Goal: Book appointment/travel/reservation

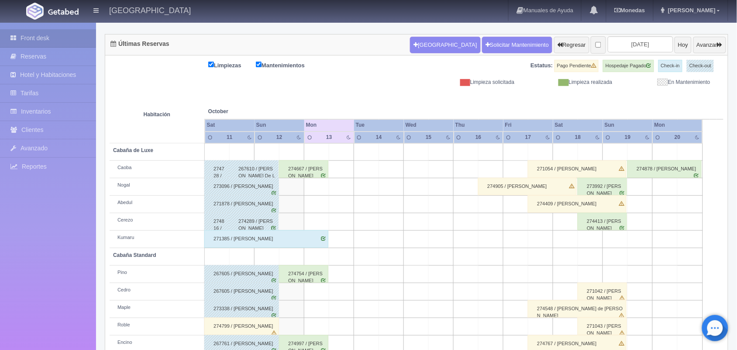
scroll to position [99, 0]
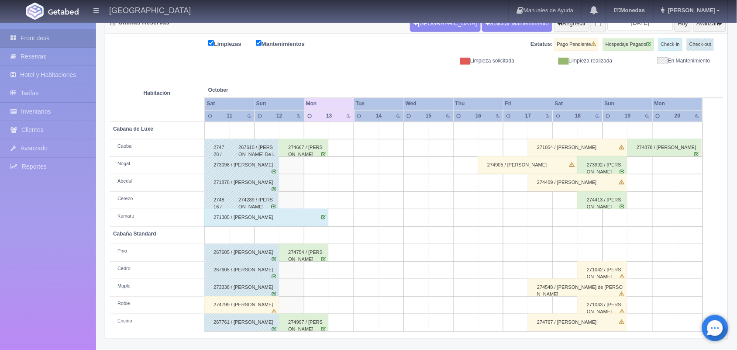
click at [598, 306] on div "271043 / [PERSON_NAME]" at bounding box center [601, 304] width 49 height 17
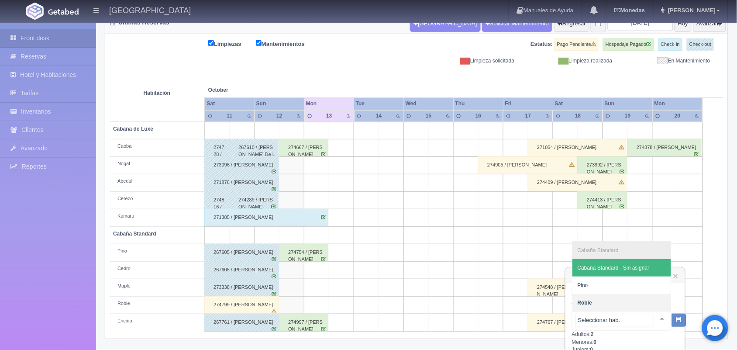
click at [654, 316] on div at bounding box center [661, 318] width 17 height 13
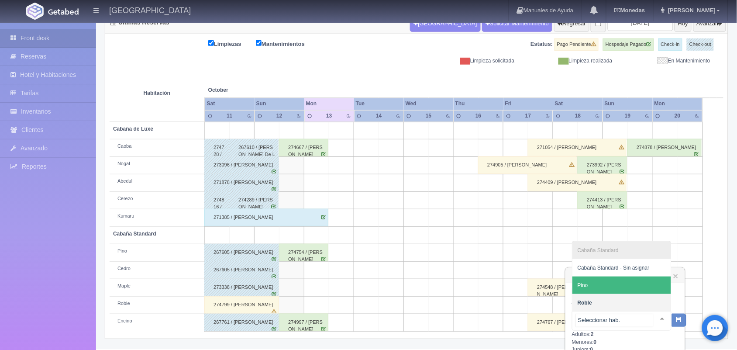
click at [633, 282] on span "Pino" at bounding box center [621, 284] width 99 height 17
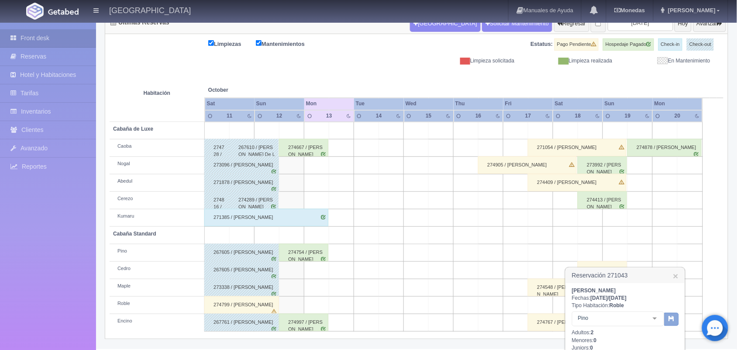
click at [672, 318] on icon "button" at bounding box center [672, 318] width 6 height 6
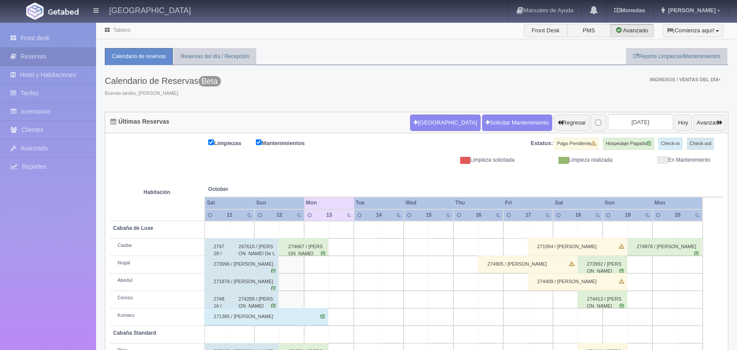
scroll to position [65, 0]
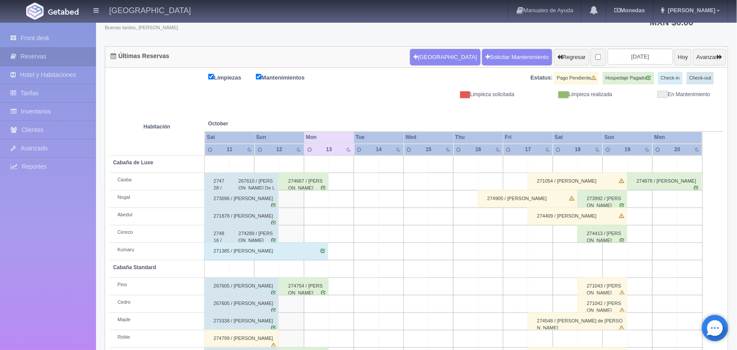
click at [567, 339] on td at bounding box center [565, 338] width 25 height 17
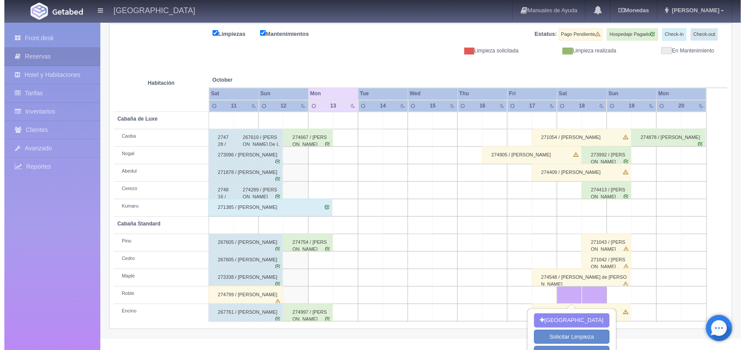
scroll to position [131, 0]
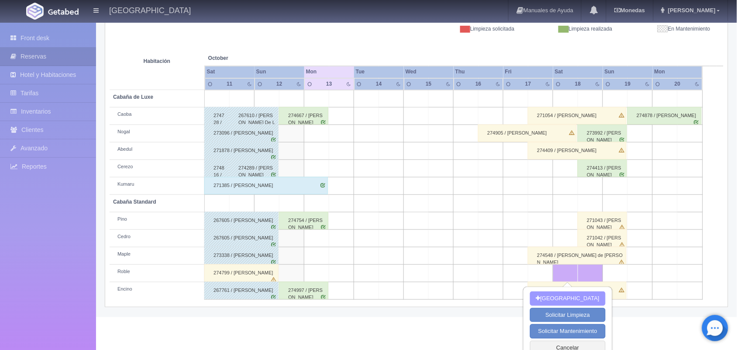
click at [555, 300] on button "[GEOGRAPHIC_DATA]" at bounding box center [567, 298] width 75 height 14
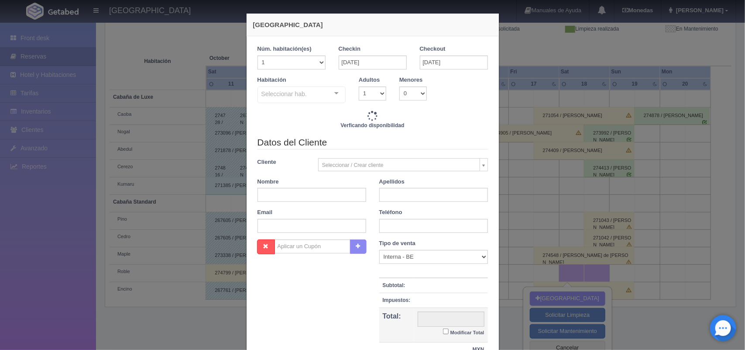
checkbox input "false"
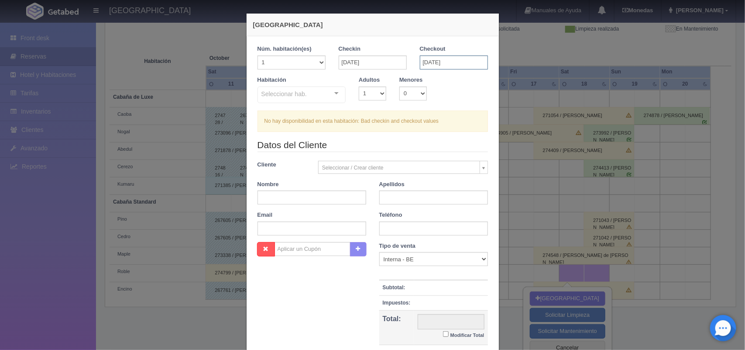
click at [455, 62] on input "18-10-2025" at bounding box center [454, 62] width 68 height 14
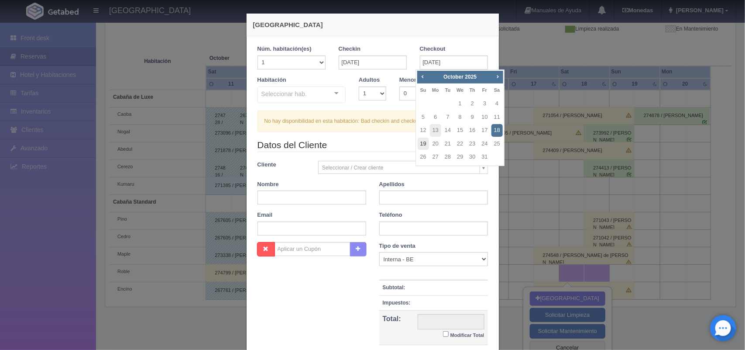
click at [422, 142] on link "19" at bounding box center [423, 143] width 11 height 13
type input "19-10-2025"
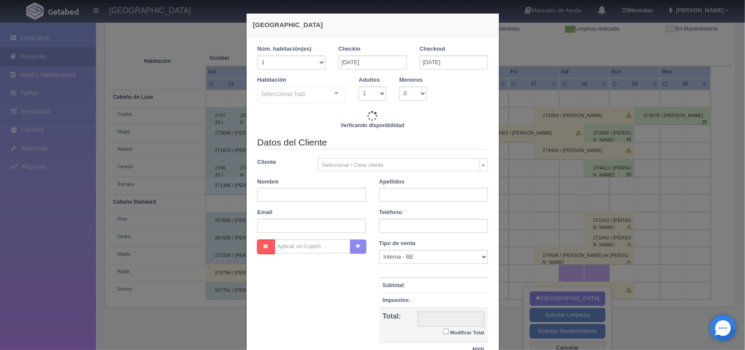
checkbox input "false"
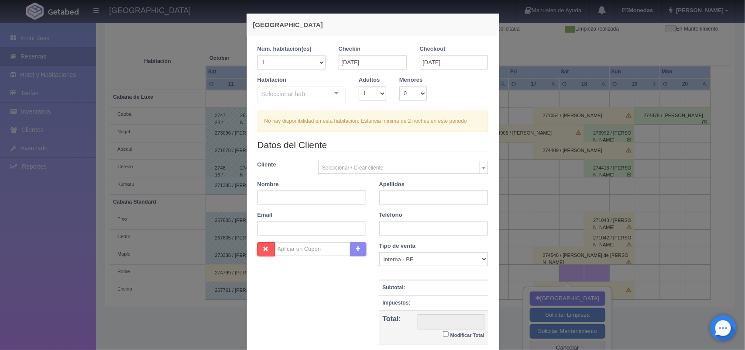
click at [489, 339] on div "Tipo de venta Correo Electronico Interna - BE Llamada OTA Externa Otro WALK IN …" at bounding box center [434, 302] width 122 height 120
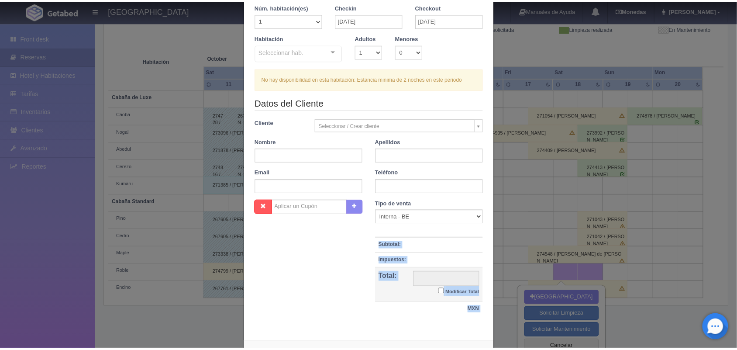
scroll to position [80, 0]
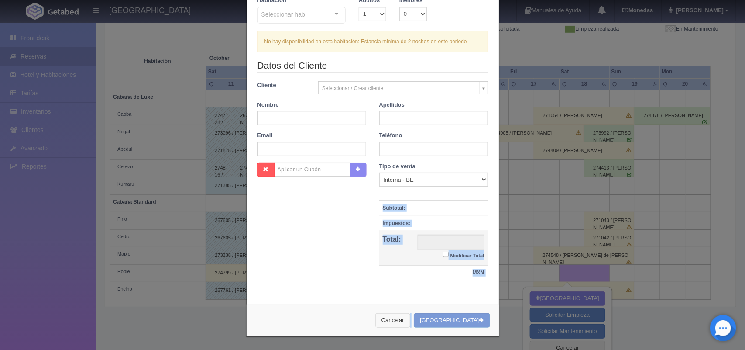
drag, startPoint x: 489, startPoint y: 339, endPoint x: 400, endPoint y: 321, distance: 90.3
click at [400, 321] on div "Nueva Reserva 1 Núm. habitación(es) 1 2 3 4 5 6 7 8 9 10 11 12 13 14 15 16 17 1…" at bounding box center [372, 135] width 253 height 403
click at [400, 321] on button "Cancelar" at bounding box center [392, 320] width 35 height 14
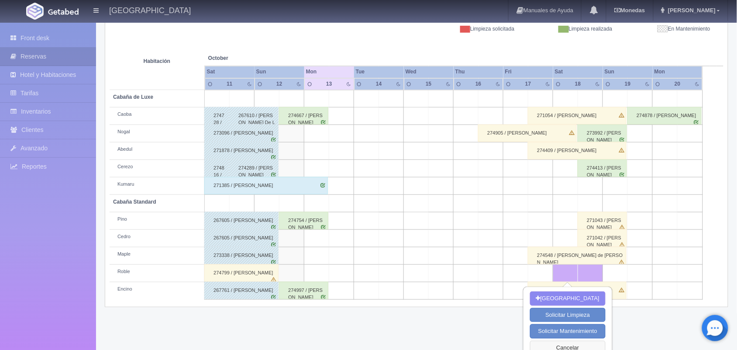
click at [582, 348] on button "Cancelar" at bounding box center [567, 347] width 75 height 14
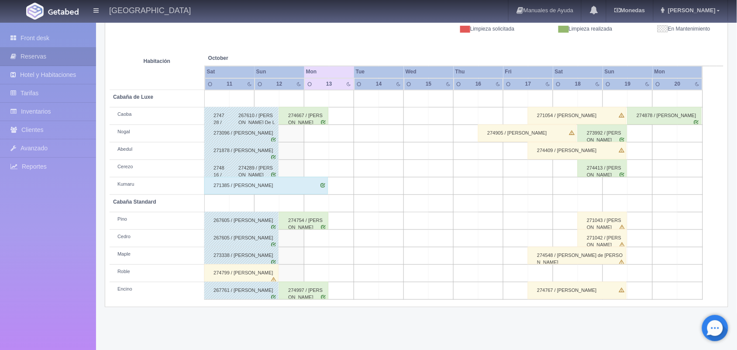
scroll to position [141, 0]
